Goal: Navigation & Orientation: Find specific page/section

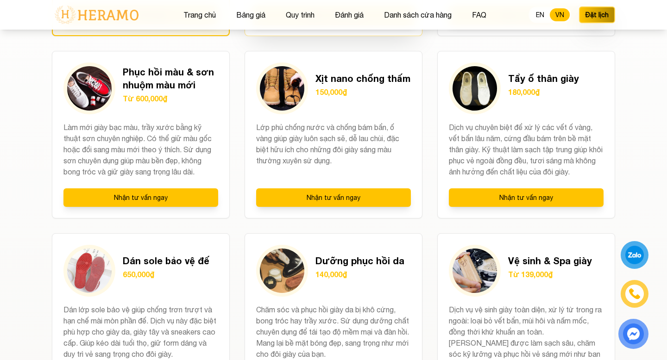
scroll to position [898, 0]
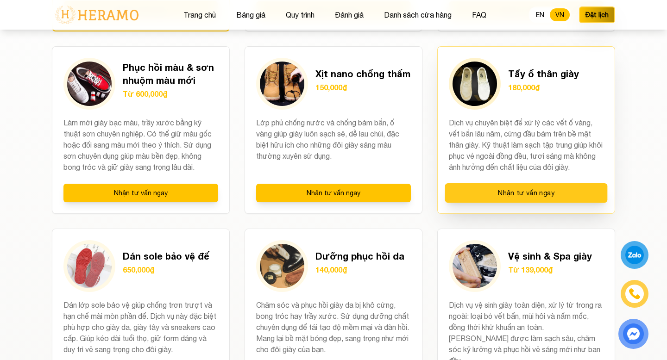
click at [515, 192] on button "Nhận tư vấn ngay" at bounding box center [526, 192] width 163 height 19
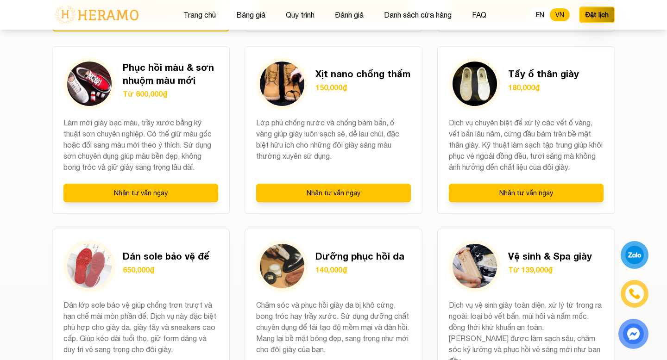
click at [631, 256] on div at bounding box center [634, 255] width 21 height 20
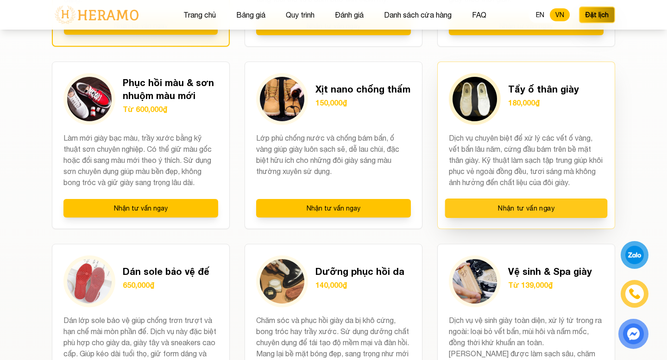
scroll to position [871, 0]
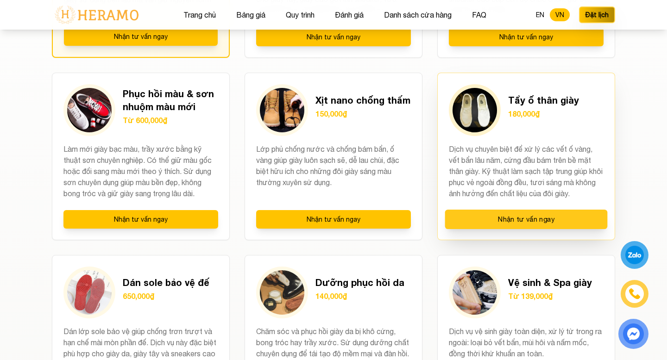
click at [522, 215] on button "Nhận tư vấn ngay" at bounding box center [526, 219] width 163 height 19
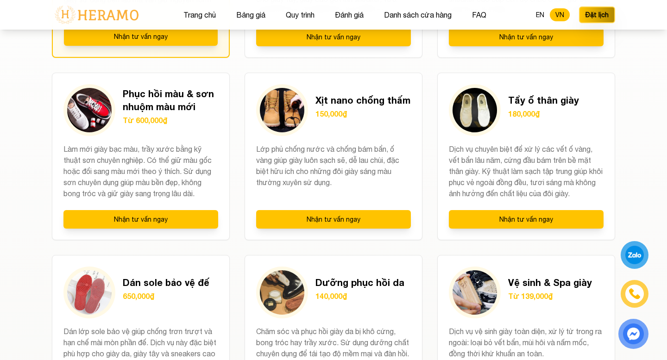
click at [631, 261] on div at bounding box center [634, 255] width 21 height 21
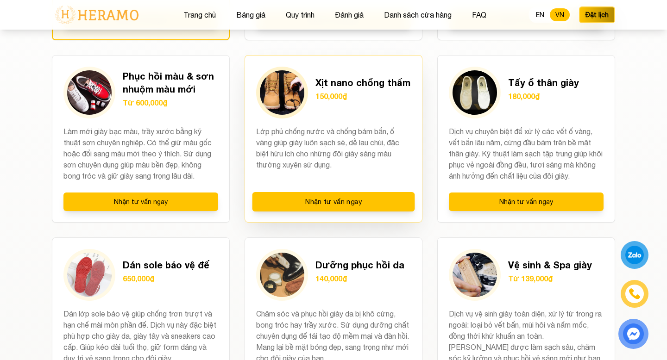
scroll to position [893, 0]
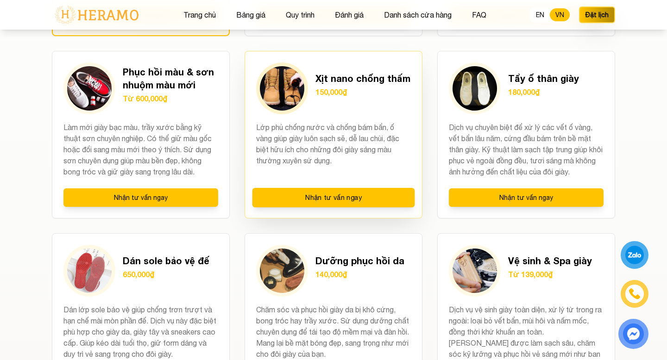
click at [393, 134] on p "Lớp phủ chống nước và chống bám bẩn, ố vàng giúp giày luôn sạch sẽ, dễ lau chùi…" at bounding box center [333, 150] width 155 height 56
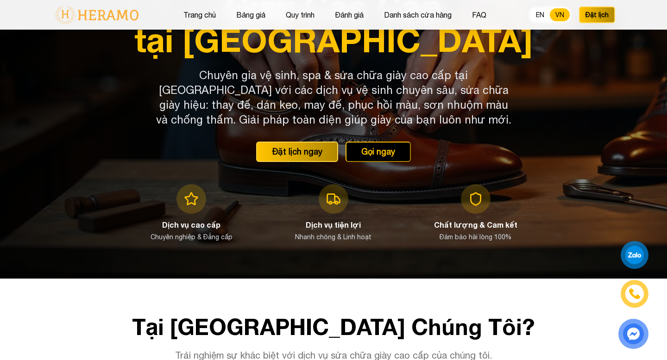
scroll to position [104, 0]
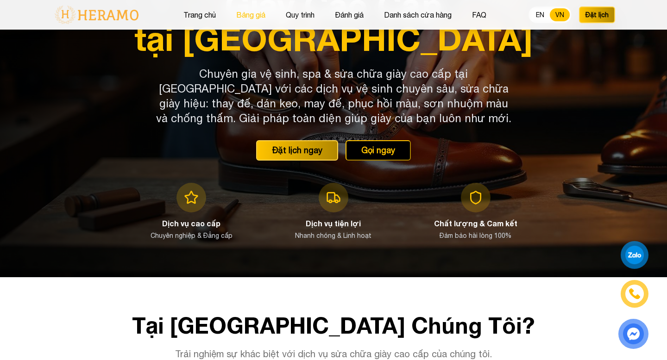
click at [265, 18] on button "Bảng giá" at bounding box center [250, 15] width 35 height 12
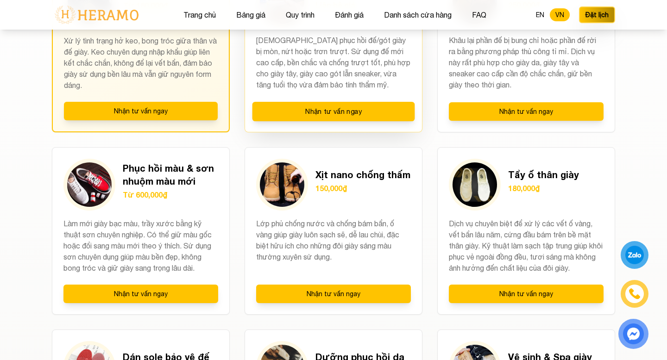
scroll to position [797, 0]
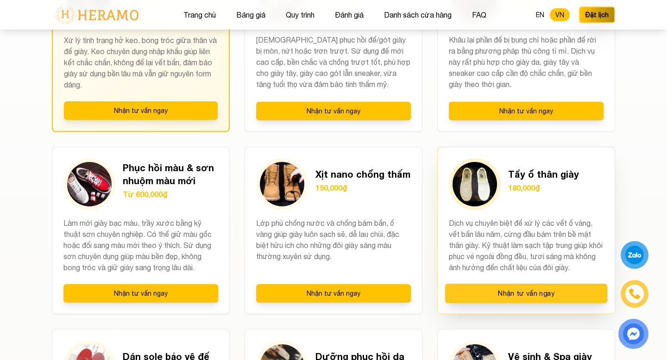
click at [478, 290] on button "Nhận tư vấn ngay" at bounding box center [526, 293] width 163 height 19
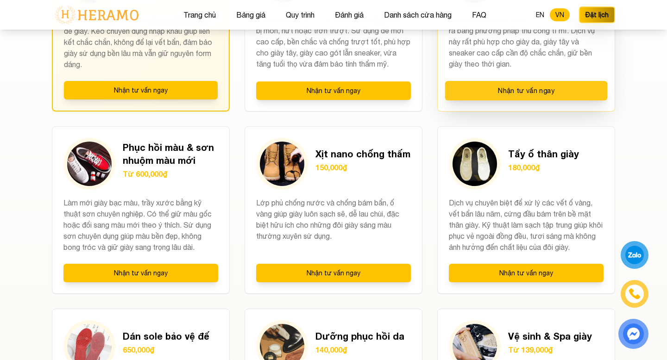
scroll to position [831, 0]
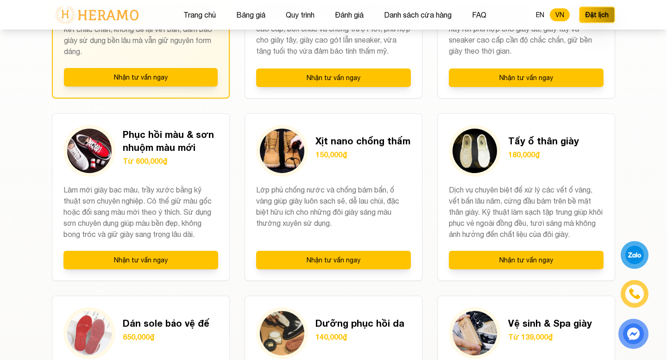
click at [631, 261] on div at bounding box center [634, 255] width 21 height 20
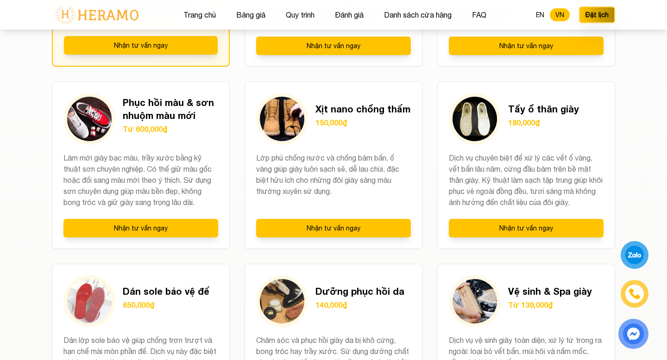
scroll to position [864, 0]
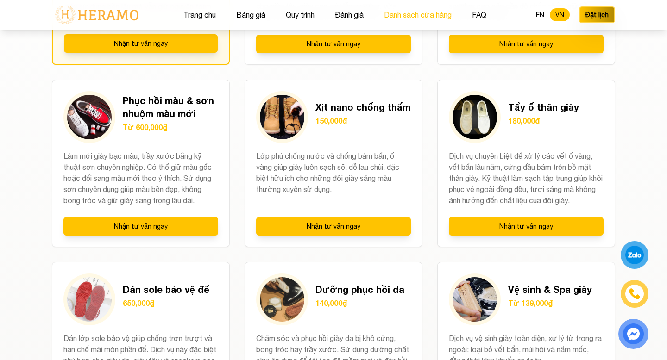
click at [419, 19] on button "Danh sách cửa hàng" at bounding box center [417, 15] width 73 height 12
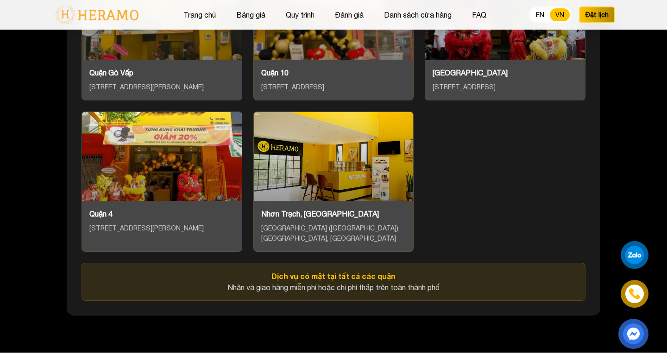
scroll to position [4036, 0]
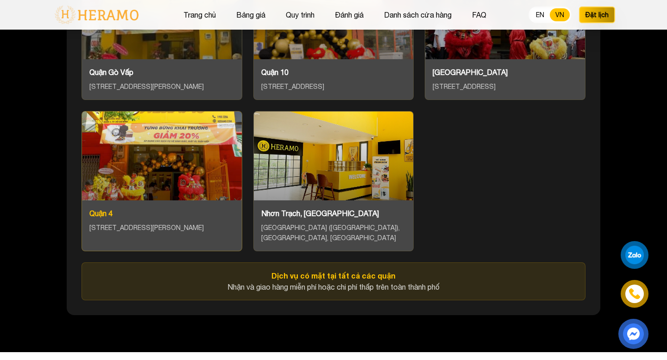
click at [205, 195] on div at bounding box center [162, 156] width 160 height 89
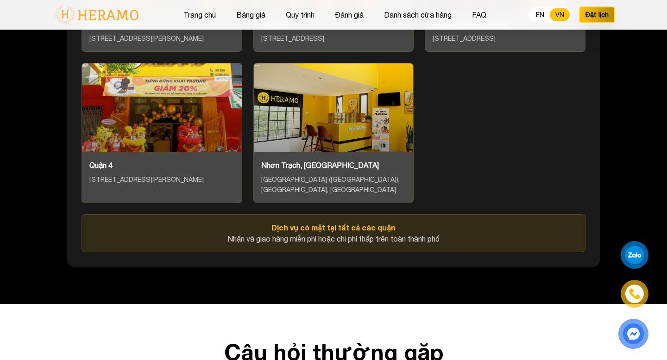
scroll to position [4091, 0]
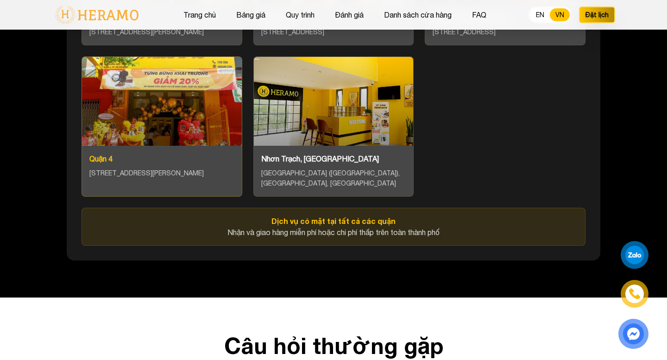
click at [141, 153] on div "Quận 4" at bounding box center [161, 158] width 145 height 11
